Goal: Task Accomplishment & Management: Complete application form

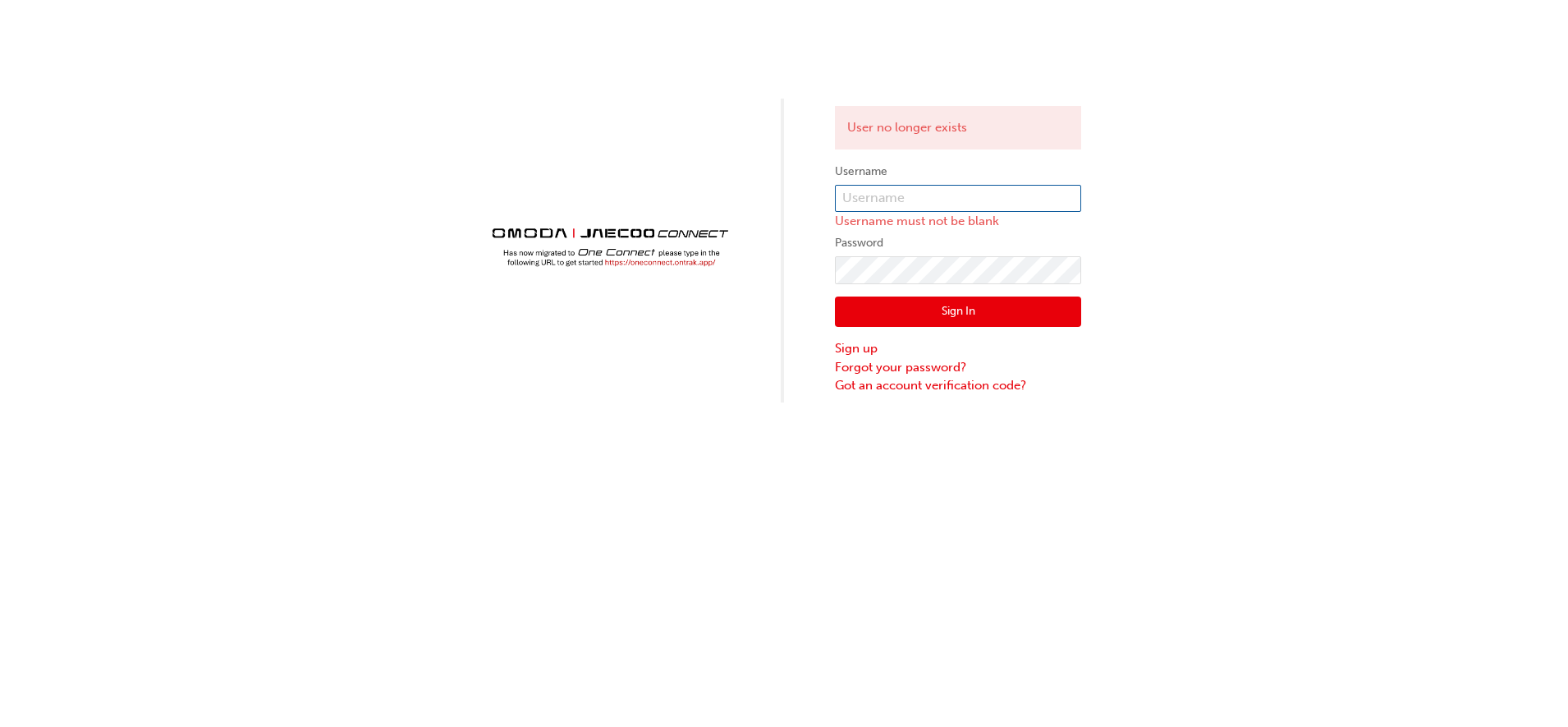
click at [951, 200] on input "text" at bounding box center [958, 199] width 246 height 28
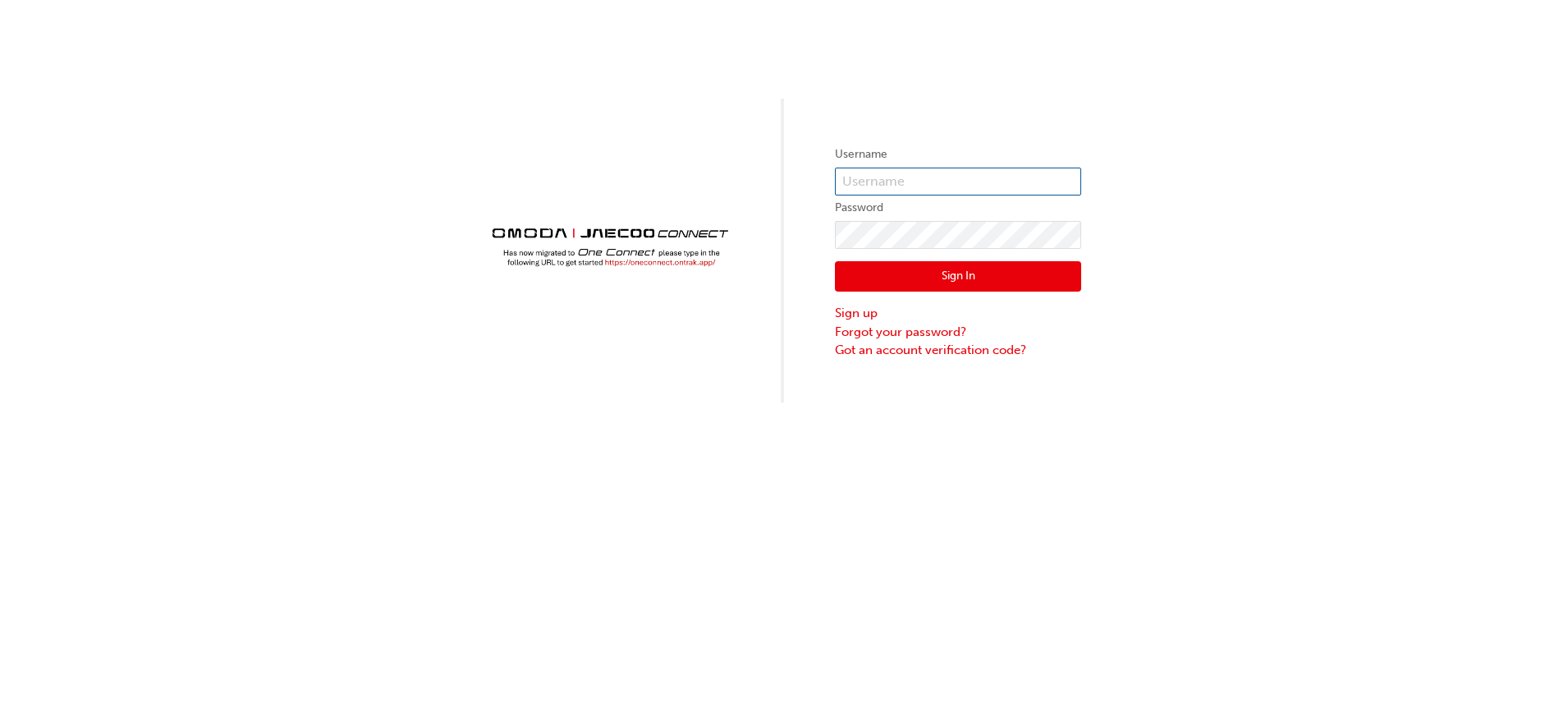
type input "OJAU208"
click at [934, 182] on input "OJAU208" at bounding box center [958, 182] width 246 height 28
click at [918, 176] on input "OJAU208" at bounding box center [958, 182] width 246 height 28
type input "O"
paste input "Yenuli22Sithuki27Hansi13@"
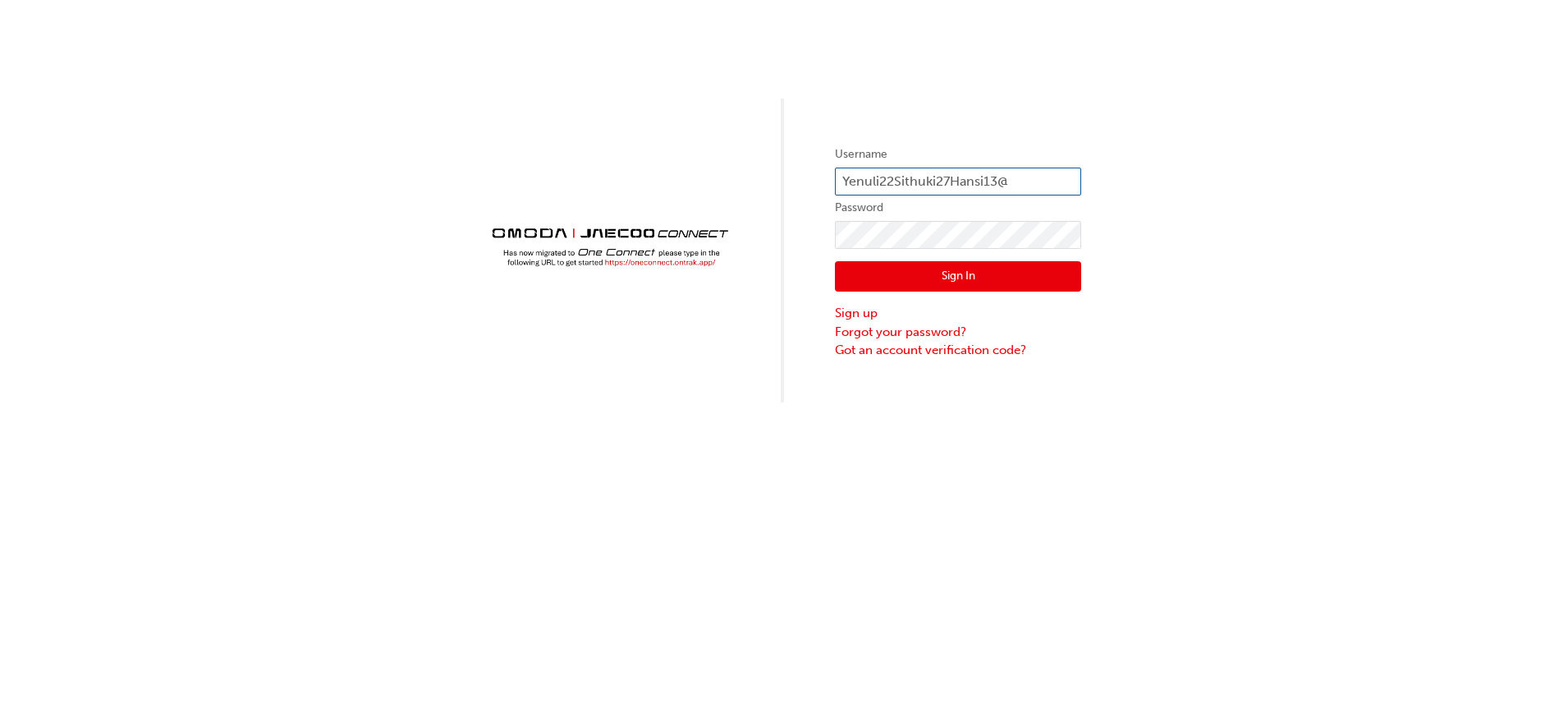
click at [1022, 178] on input "Yenuli22Sithuki27Hansi13@" at bounding box center [958, 182] width 246 height 28
type input "Y"
click at [913, 181] on input "text" at bounding box center [958, 182] width 246 height 28
paste input "naveen.silva@cricks.com.au"
type input "naveen.silva@cricks.com.au"
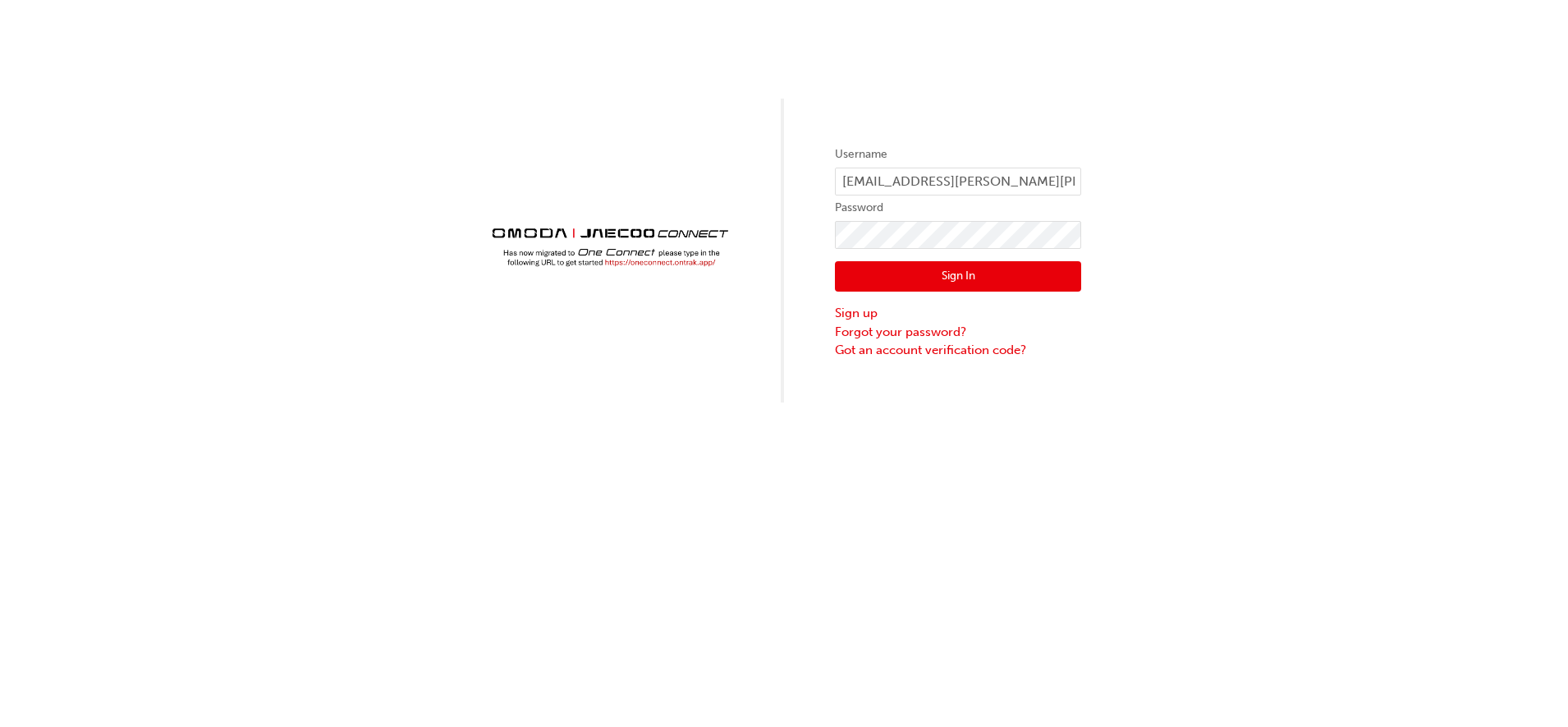
click at [924, 274] on button "Sign In" at bounding box center [958, 277] width 246 height 32
